Goal: Information Seeking & Learning: Understand process/instructions

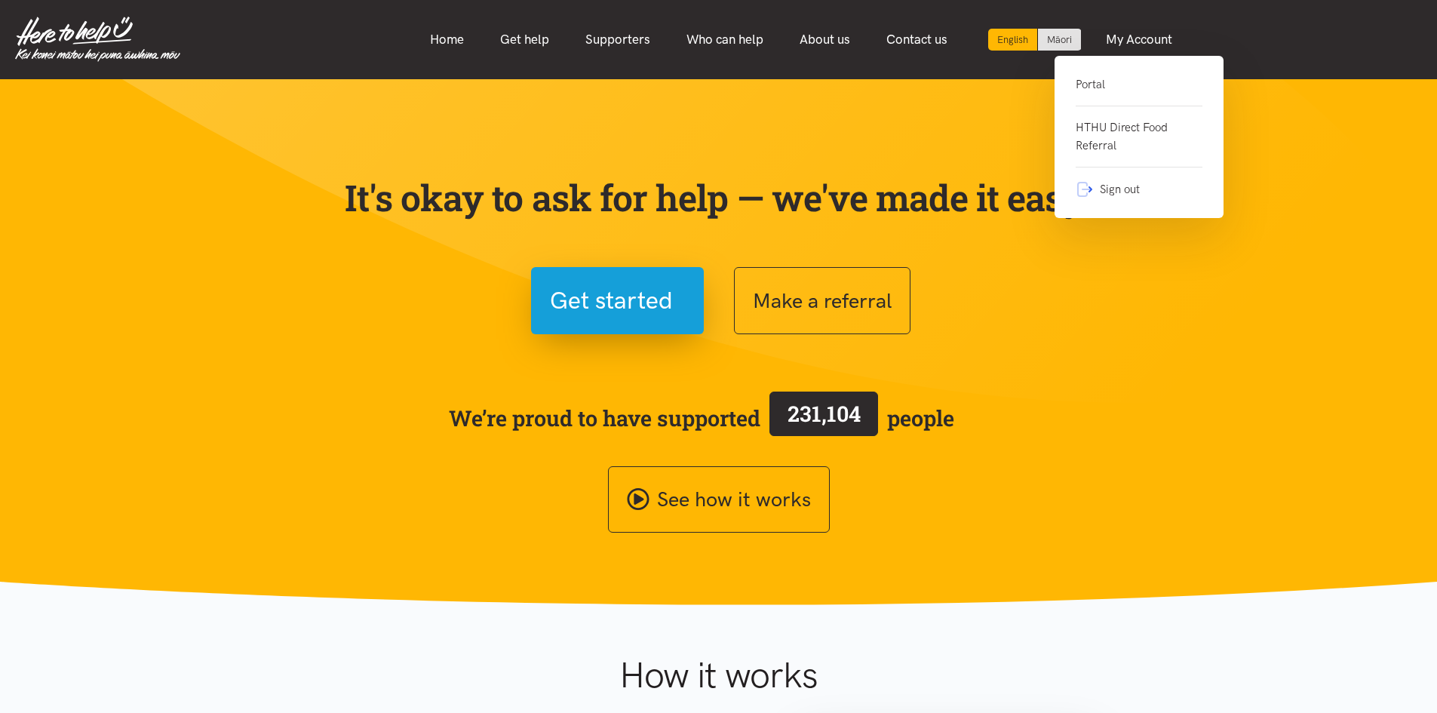
click at [1137, 195] on link "Sign out" at bounding box center [1138, 182] width 127 height 31
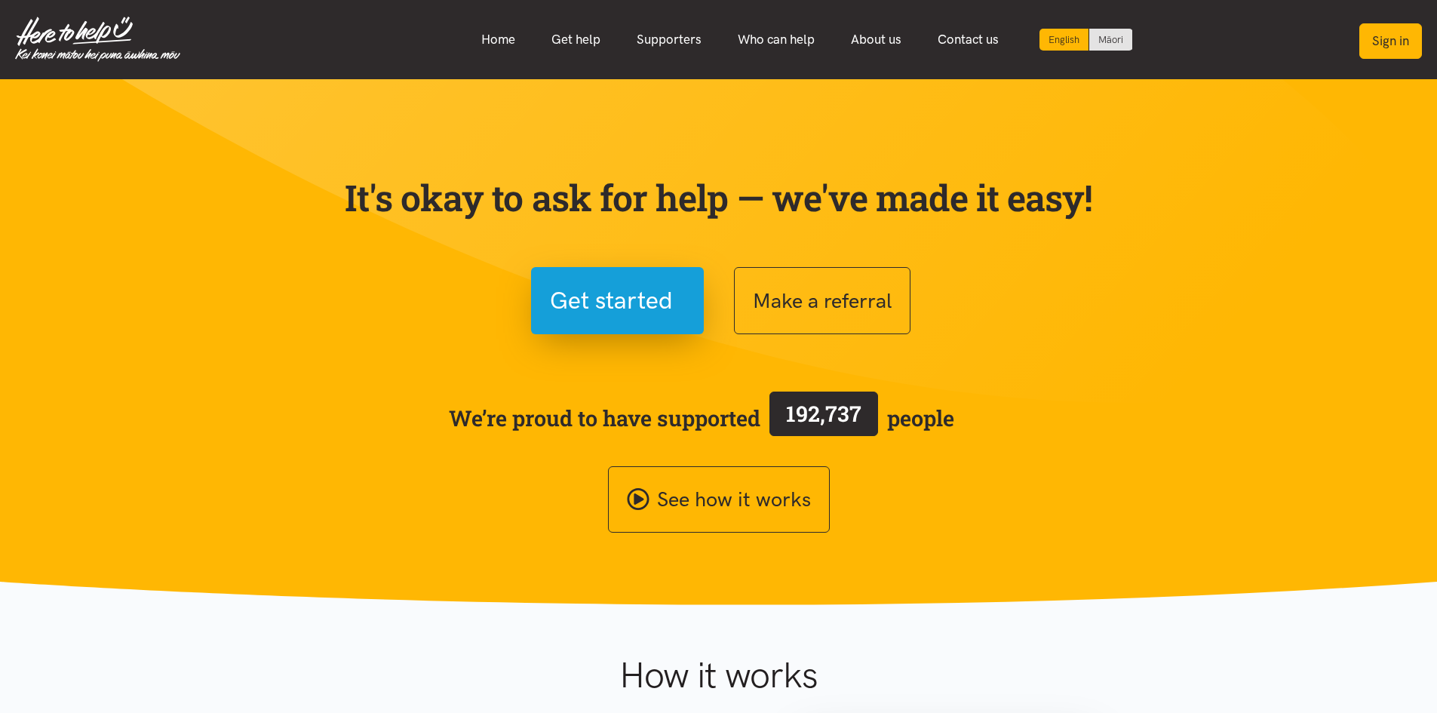
click at [1387, 43] on button "Sign in" at bounding box center [1390, 40] width 63 height 35
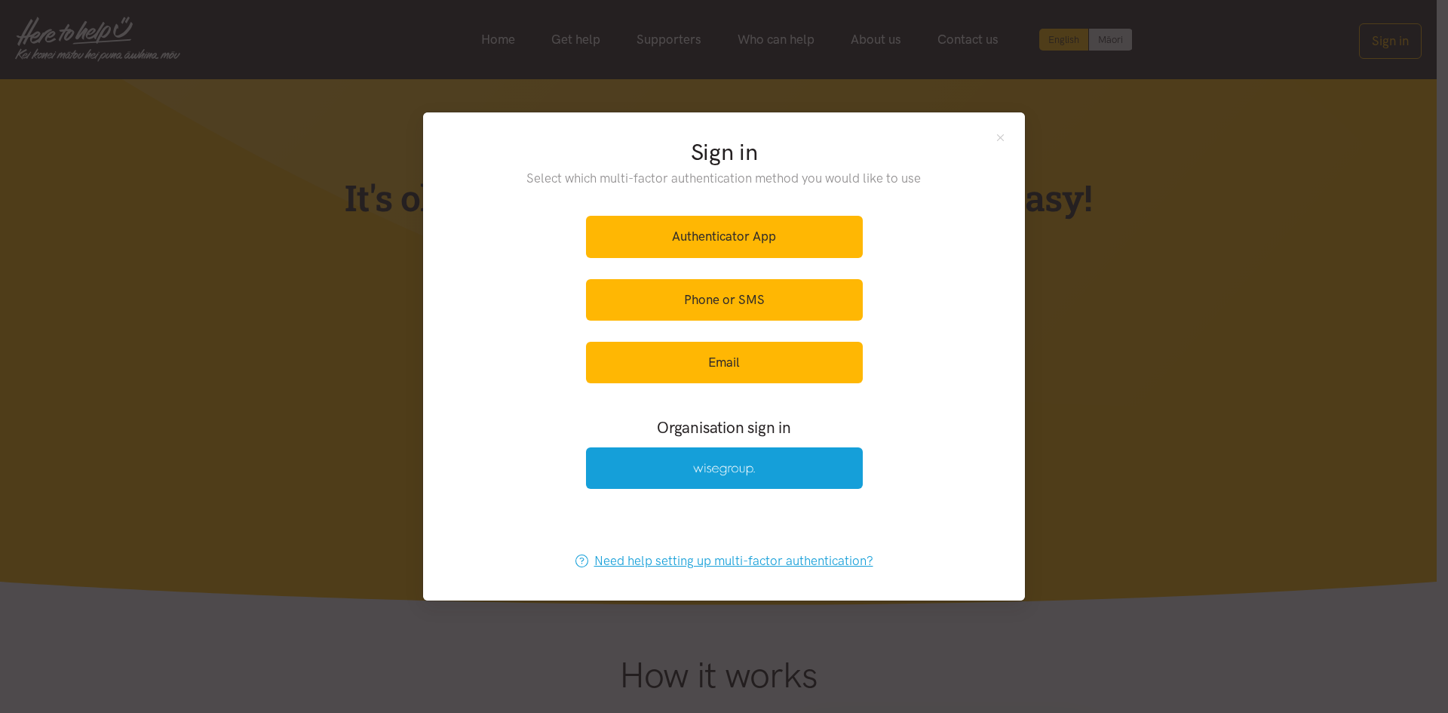
click at [694, 569] on link "Need help setting up multi-factor authentication?" at bounding box center [725, 560] width 330 height 41
click at [998, 146] on div "Sign in Select which multi-factor authentication method you would like to use A…" at bounding box center [724, 355] width 602 height 487
click at [826, 560] on link "Need help setting up multi-factor authentication?" at bounding box center [725, 560] width 330 height 41
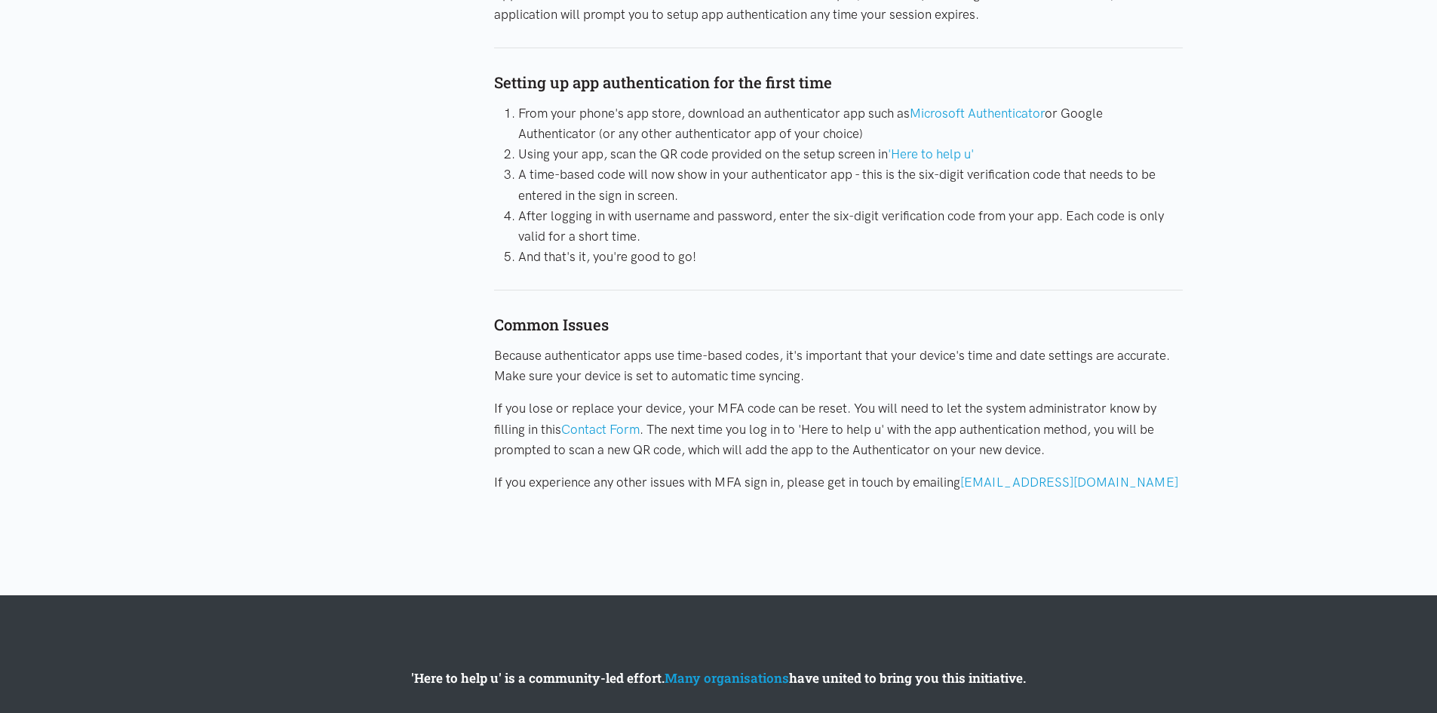
scroll to position [528, 0]
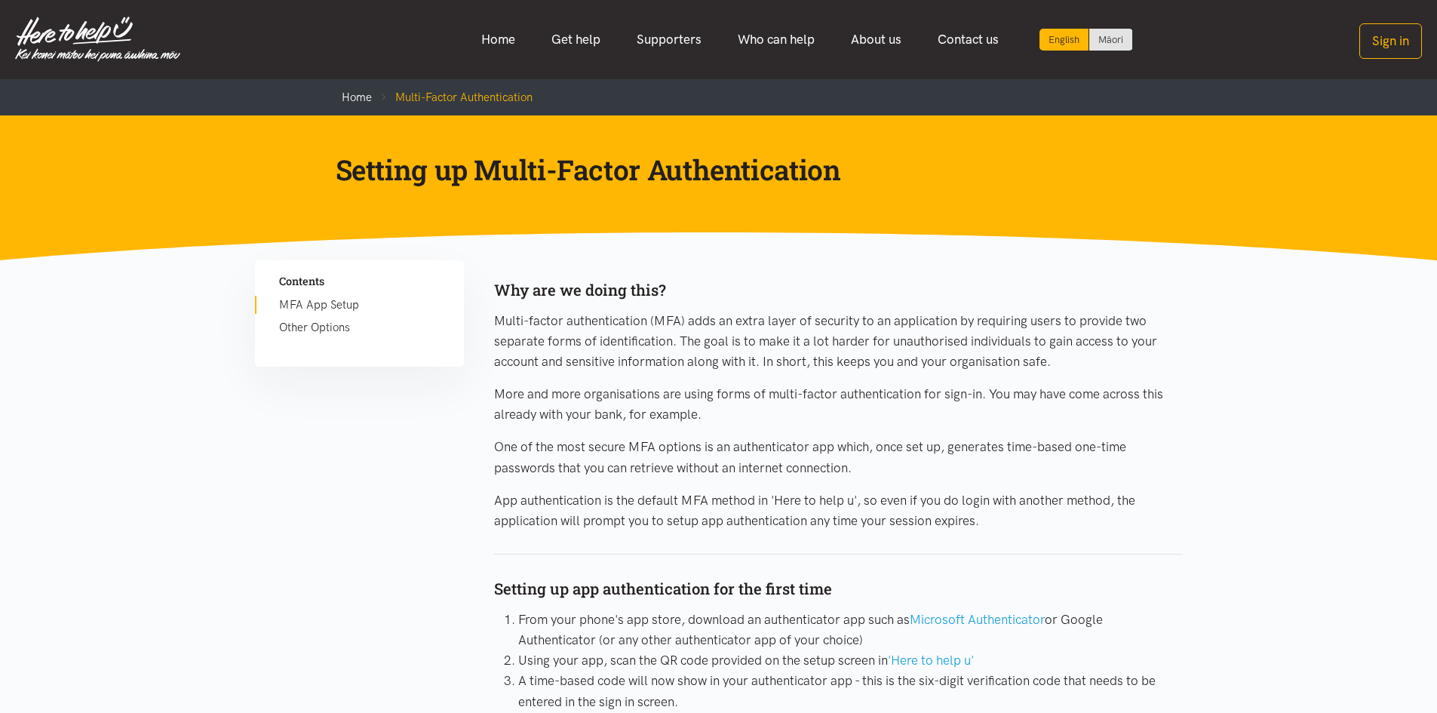
click at [326, 318] on link "Other Options" at bounding box center [359, 327] width 161 height 18
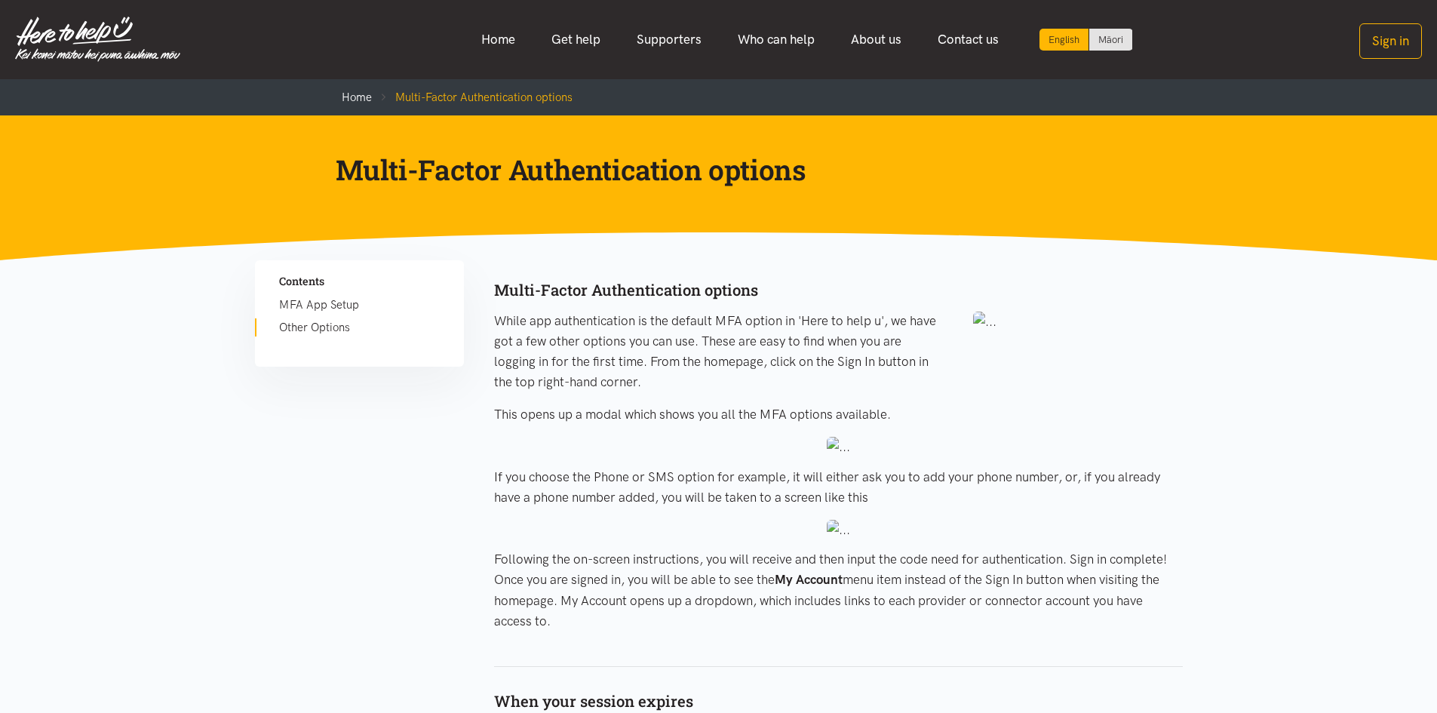
click at [327, 298] on link "MFA App Setup" at bounding box center [359, 305] width 161 height 18
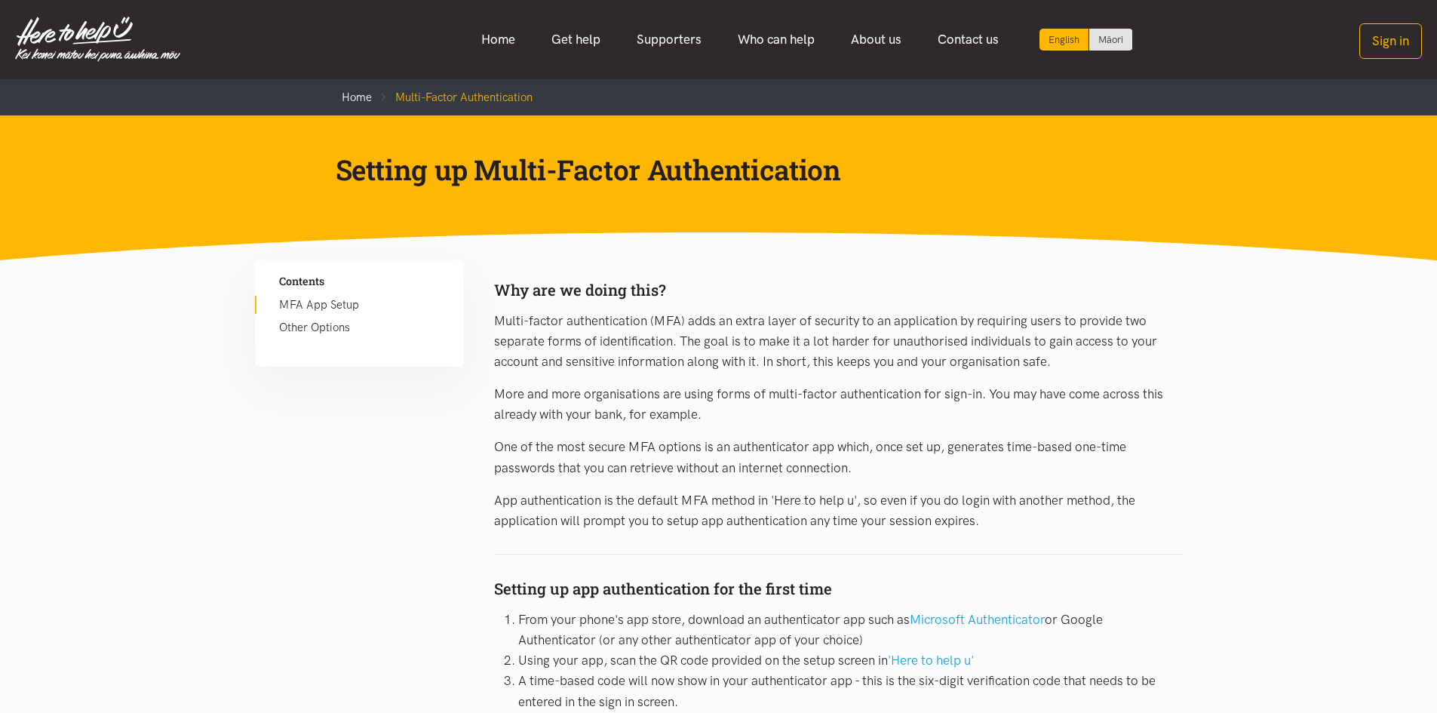
click at [318, 321] on link "Other Options" at bounding box center [359, 327] width 161 height 18
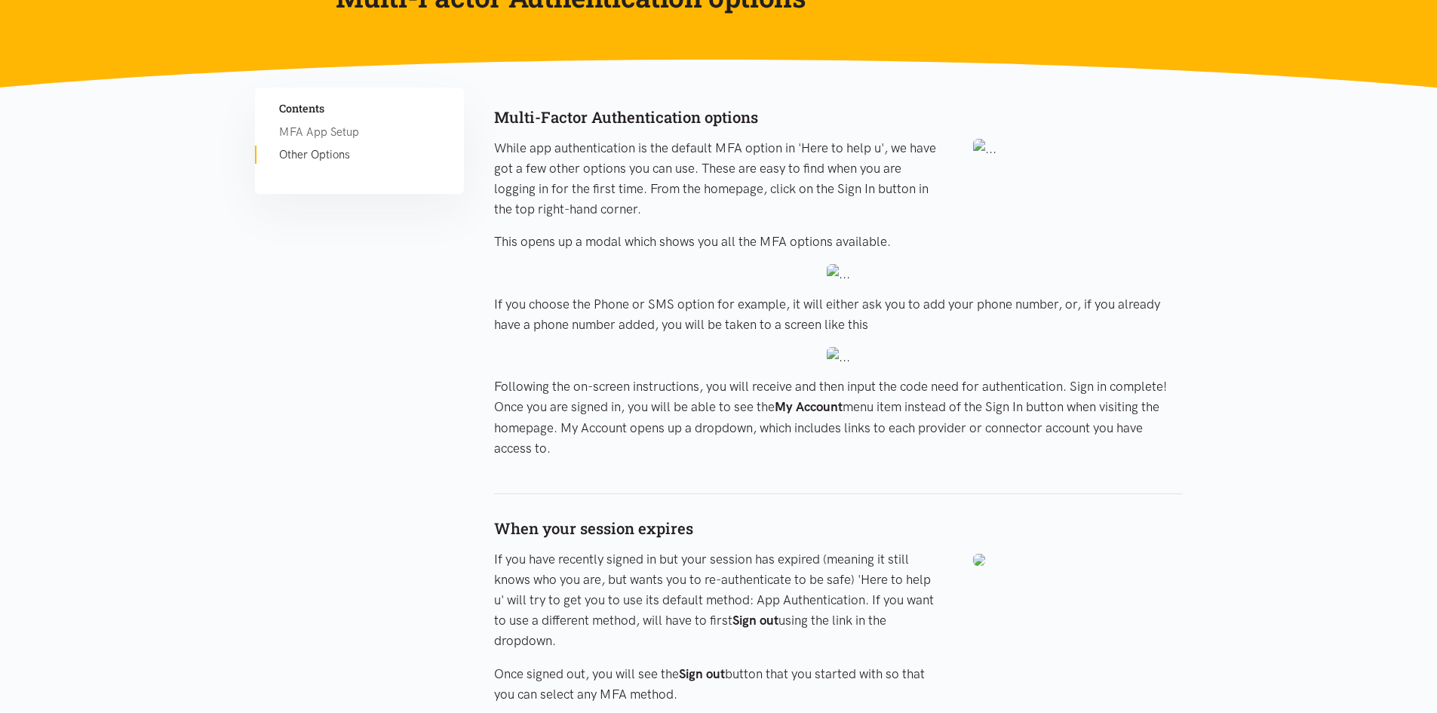
scroll to position [171, 0]
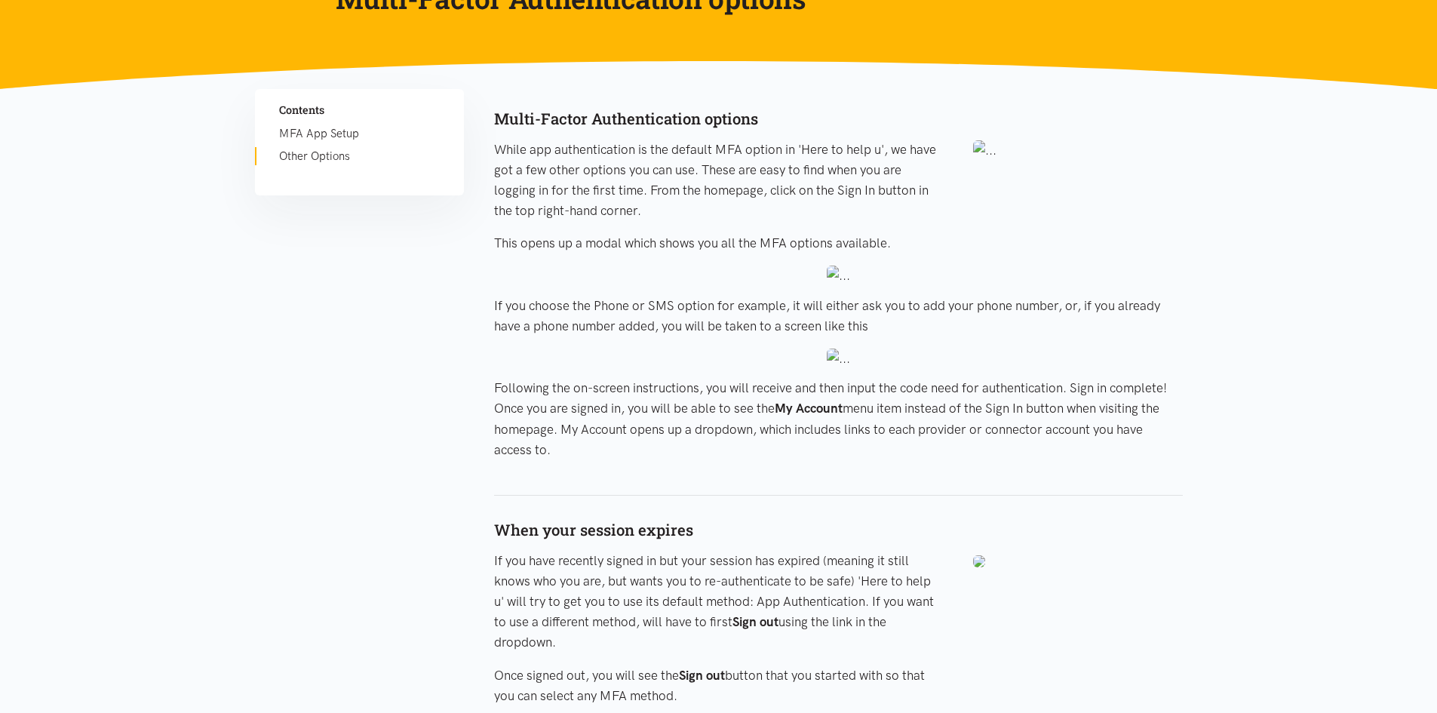
click at [320, 135] on link "MFA App Setup" at bounding box center [359, 133] width 161 height 18
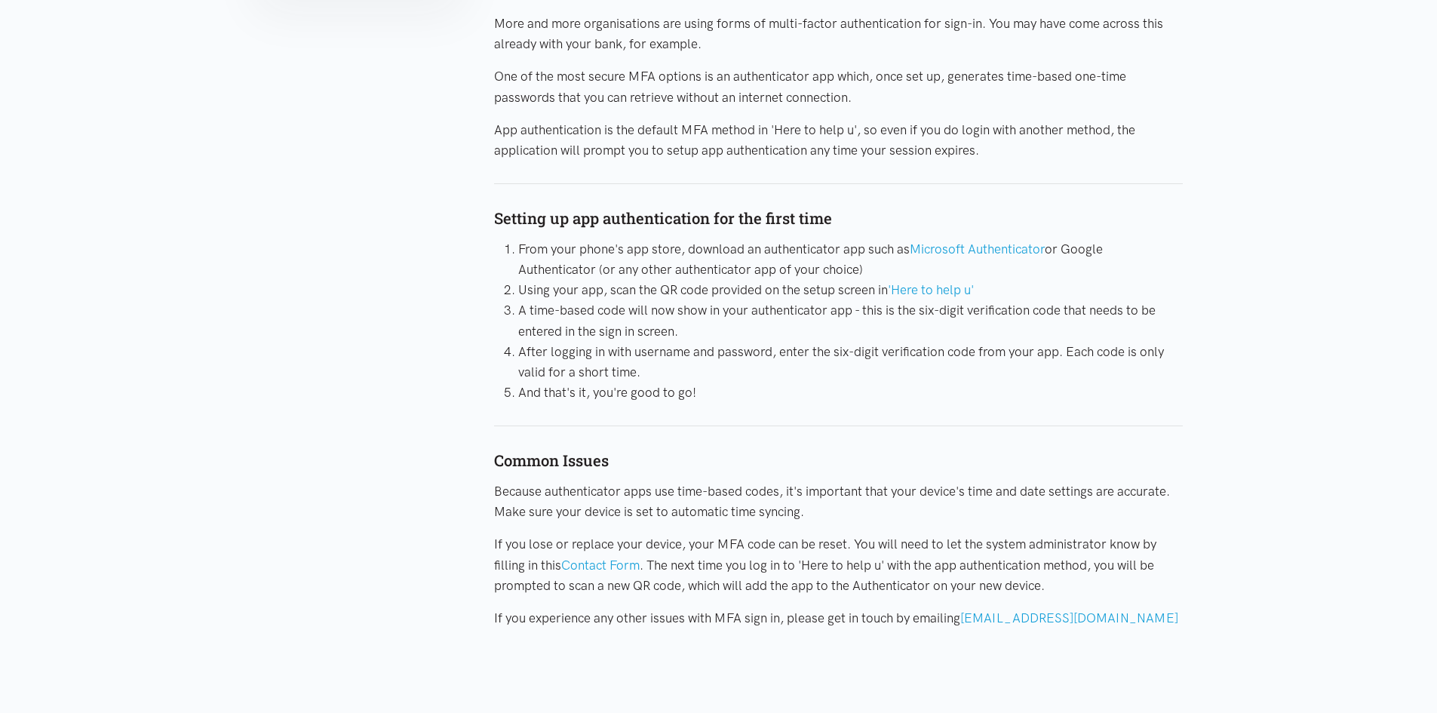
scroll to position [377, 0]
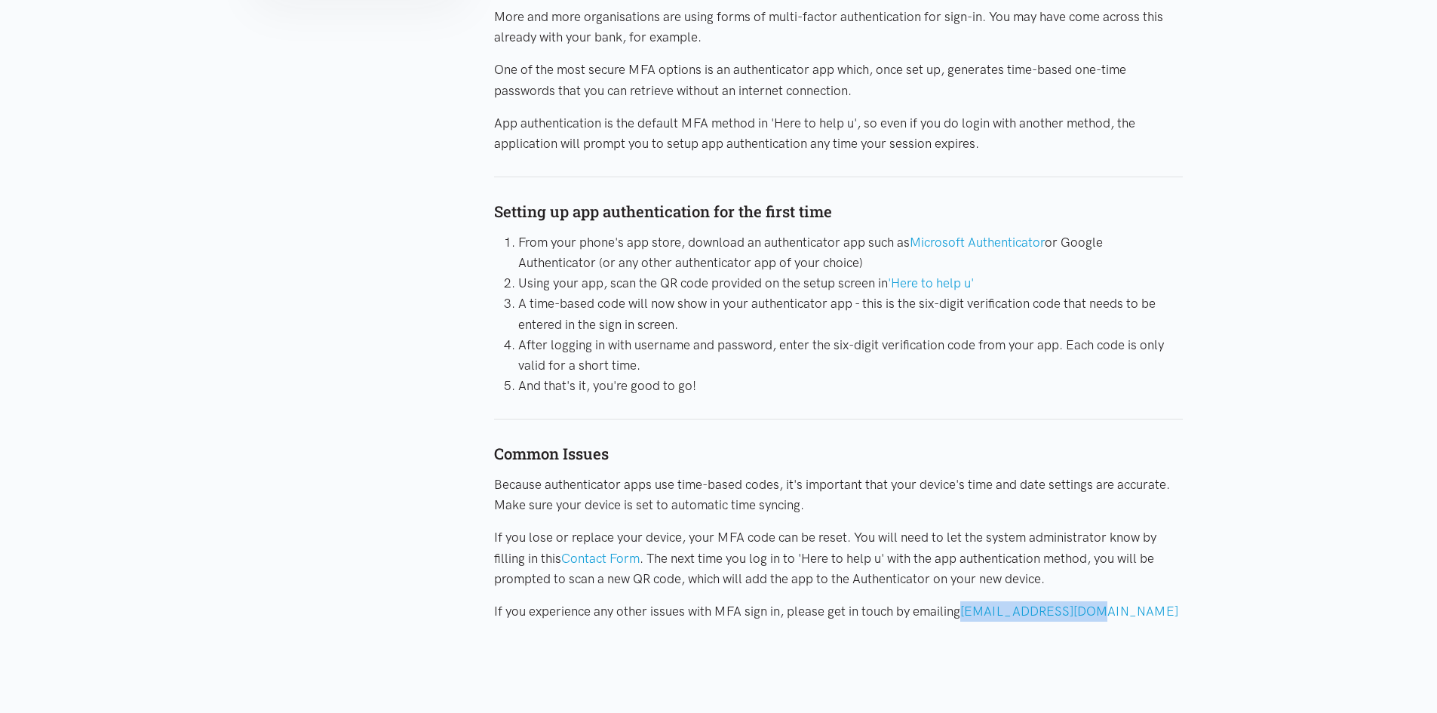
drag, startPoint x: 1106, startPoint y: 607, endPoint x: 964, endPoint y: 617, distance: 141.4
click at [964, 617] on p "If you experience any other issues with MFA sign in, please get in touch by ema…" at bounding box center [838, 611] width 688 height 20
copy link "info@heretohelpu.nz"
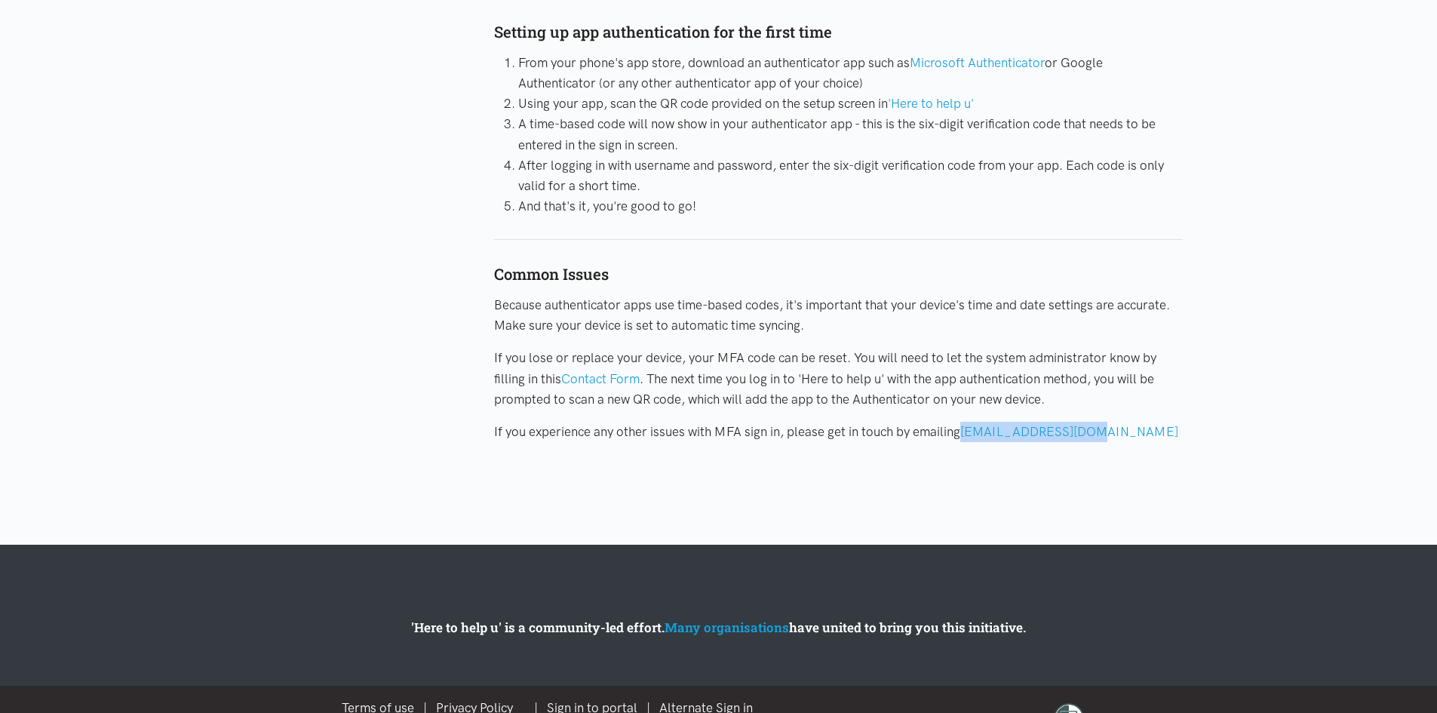
scroll to position [595, 0]
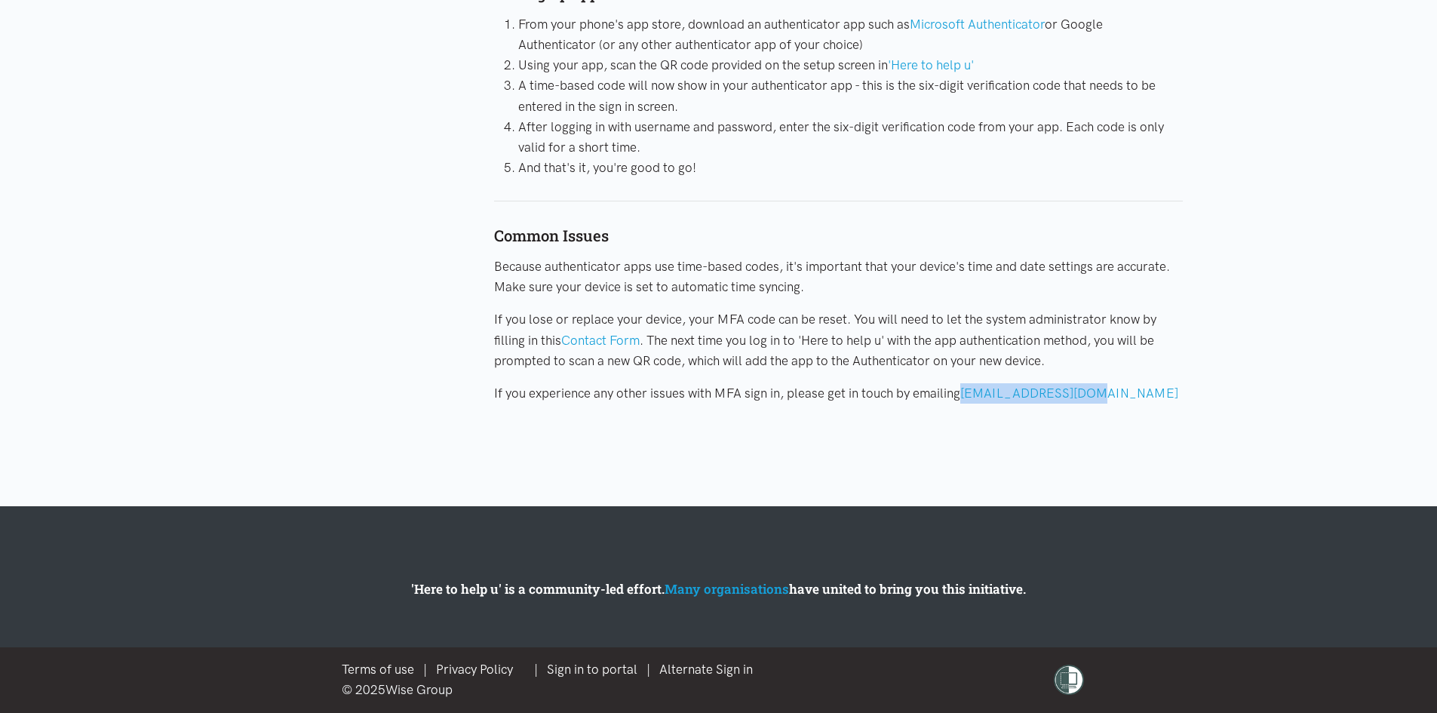
click at [1164, 379] on div "Why are we doing this? Multi-factor authentication (MFA) adds an extra layer of…" at bounding box center [838, 49] width 688 height 768
click at [1007, 416] on div "Why are we doing this? Multi-factor authentication (MFA) adds an extra layer of…" at bounding box center [838, 49] width 688 height 768
click at [1092, 385] on p "If you experience any other issues with MFA sign in, please get in touch by ema…" at bounding box center [838, 393] width 688 height 20
